Goal: Download file/media

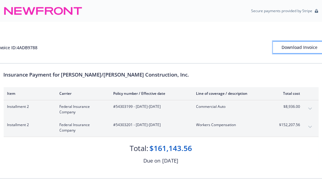
click at [299, 49] on div "Download Invoice" at bounding box center [299, 48] width 53 height 12
click at [154, 57] on div "Invoice ID: 4ADB9788 Download Invoice" at bounding box center [161, 42] width 330 height 41
